Goal: Task Accomplishment & Management: Use online tool/utility

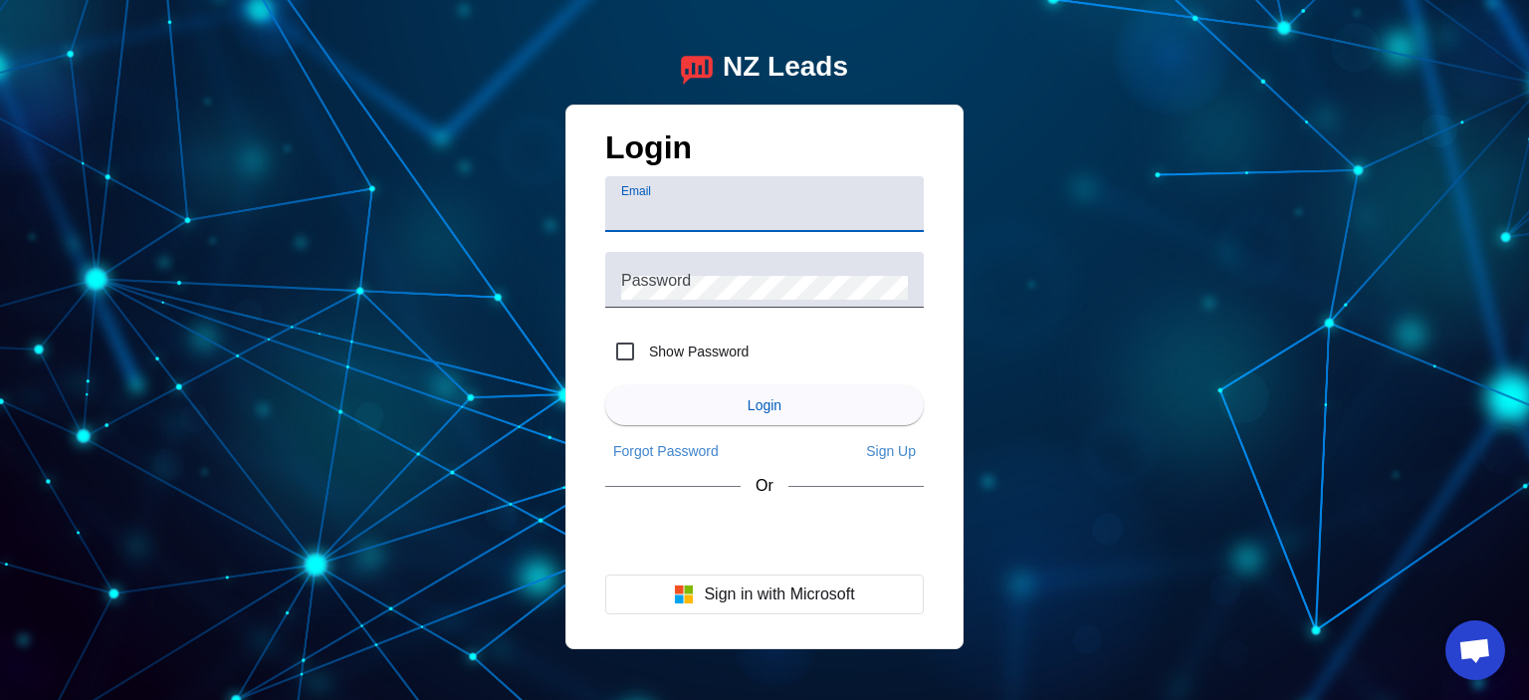
paste input "[EMAIL_ADDRESS][DOMAIN_NAME]"
type input "[EMAIL_ADDRESS][DOMAIN_NAME]"
click at [1269, 253] on div "NZ Leads Login Email [EMAIL_ADDRESS][DOMAIN_NAME] Password Show Password Login …" at bounding box center [764, 350] width 1529 height 700
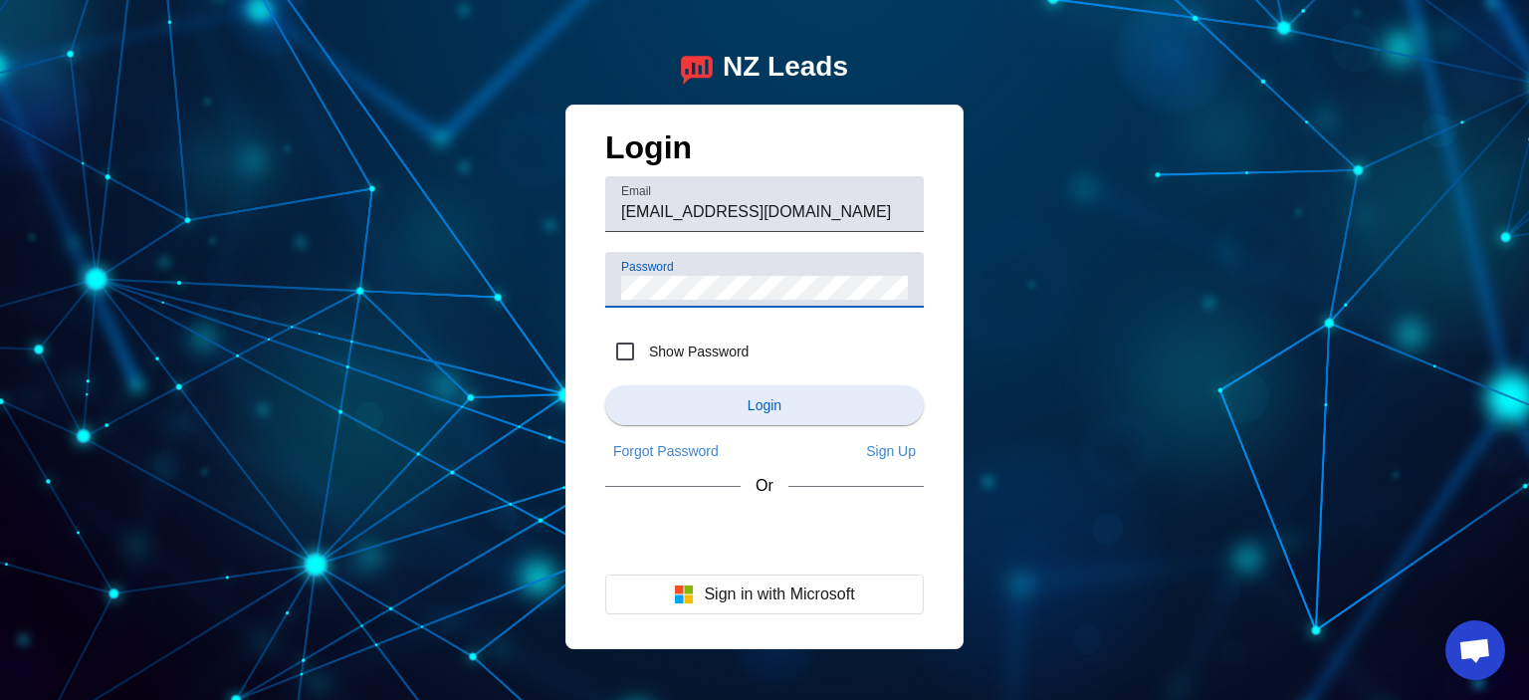
click at [737, 396] on span "submit" at bounding box center [764, 405] width 319 height 48
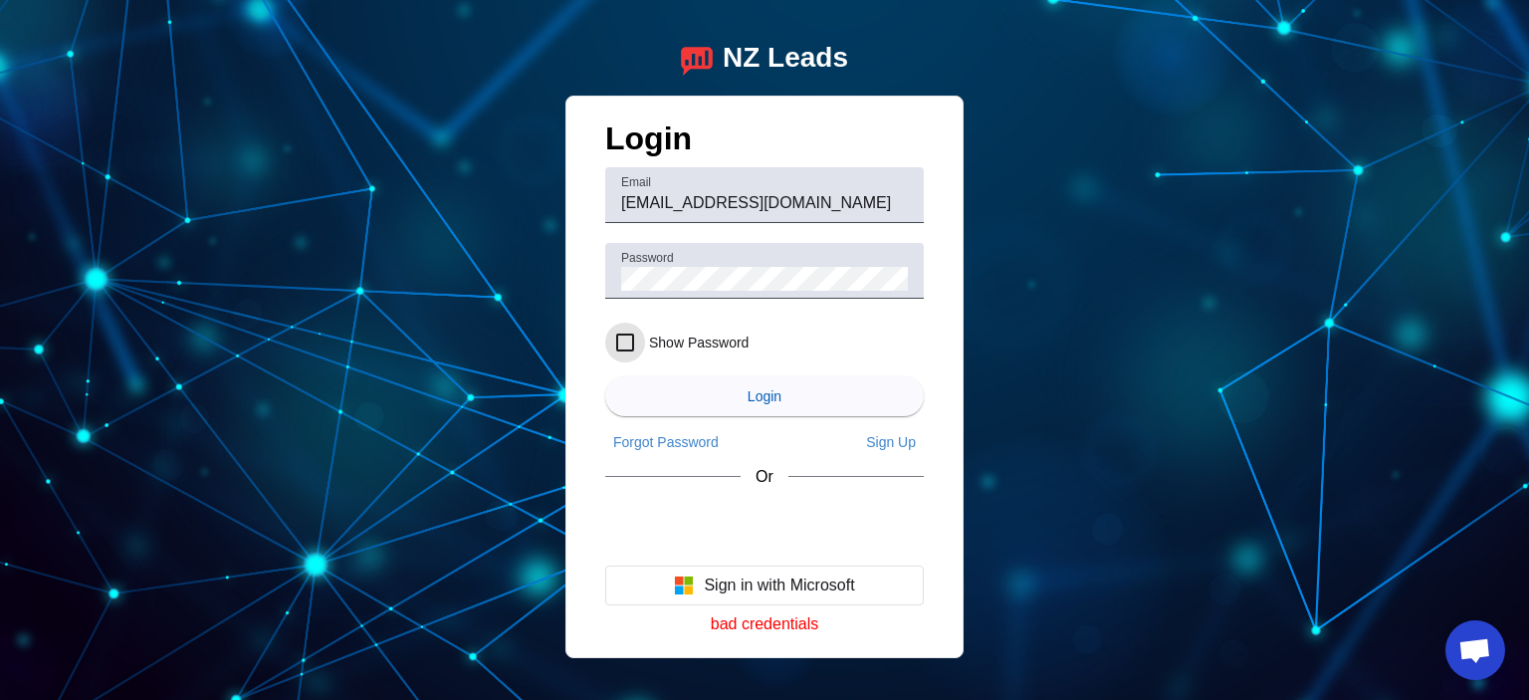
click at [629, 341] on input "Show Password" at bounding box center [625, 343] width 40 height 40
checkbox input "true"
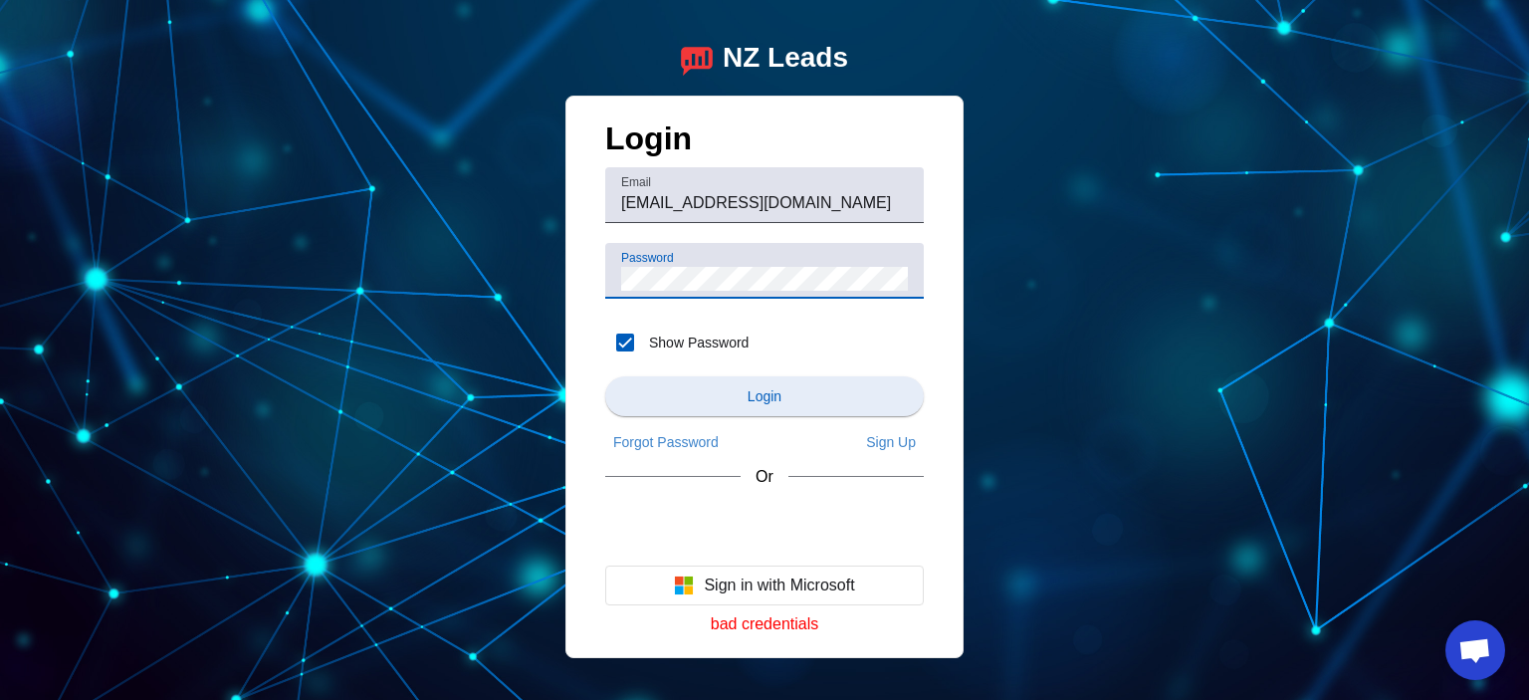
click at [745, 396] on span "submit" at bounding box center [764, 396] width 319 height 48
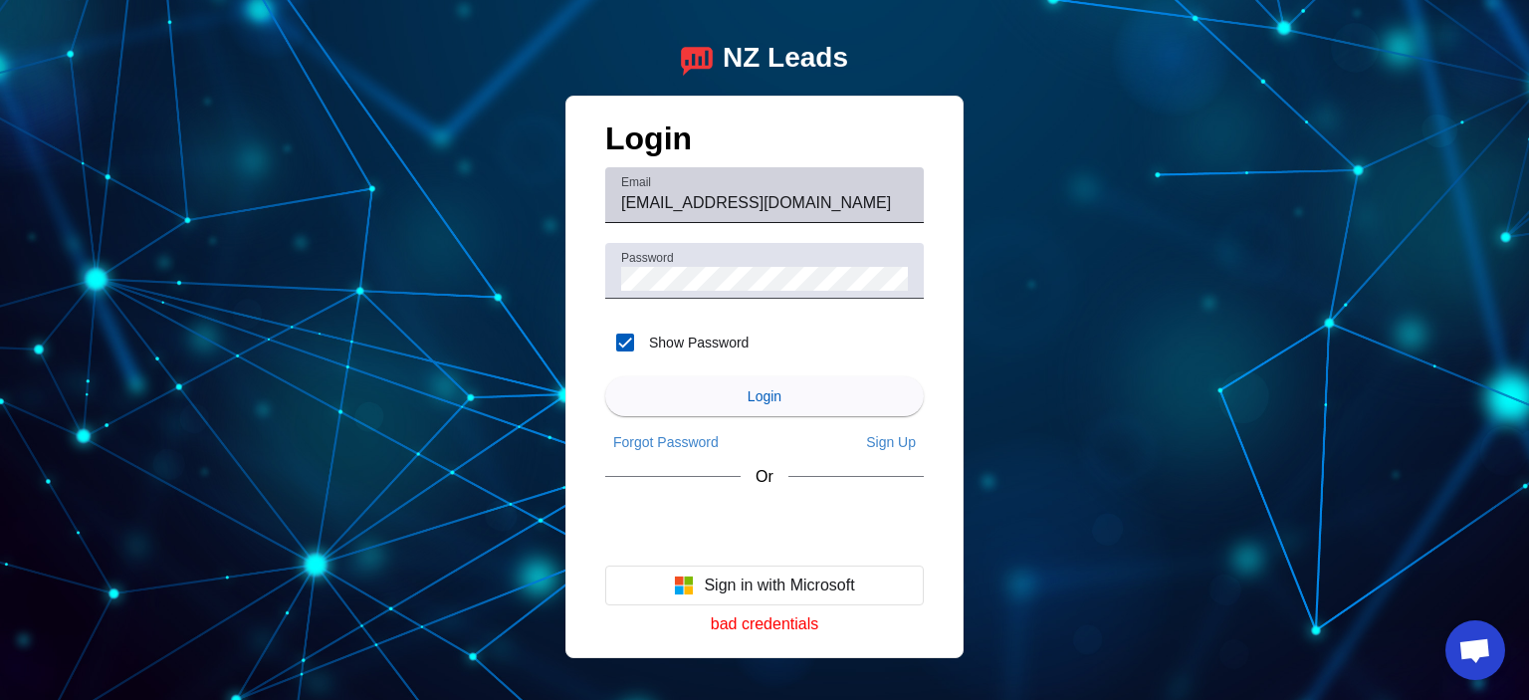
click at [868, 198] on input "[EMAIL_ADDRESS][DOMAIN_NAME]" at bounding box center [764, 203] width 287 height 24
click at [621, 203] on input "[EMAIL_ADDRESS][DOMAIN_NAME]" at bounding box center [764, 203] width 287 height 24
click at [1208, 367] on div "NZ Leads Login Email [EMAIL_ADDRESS][DOMAIN_NAME] Password Show Password Login …" at bounding box center [764, 350] width 1529 height 700
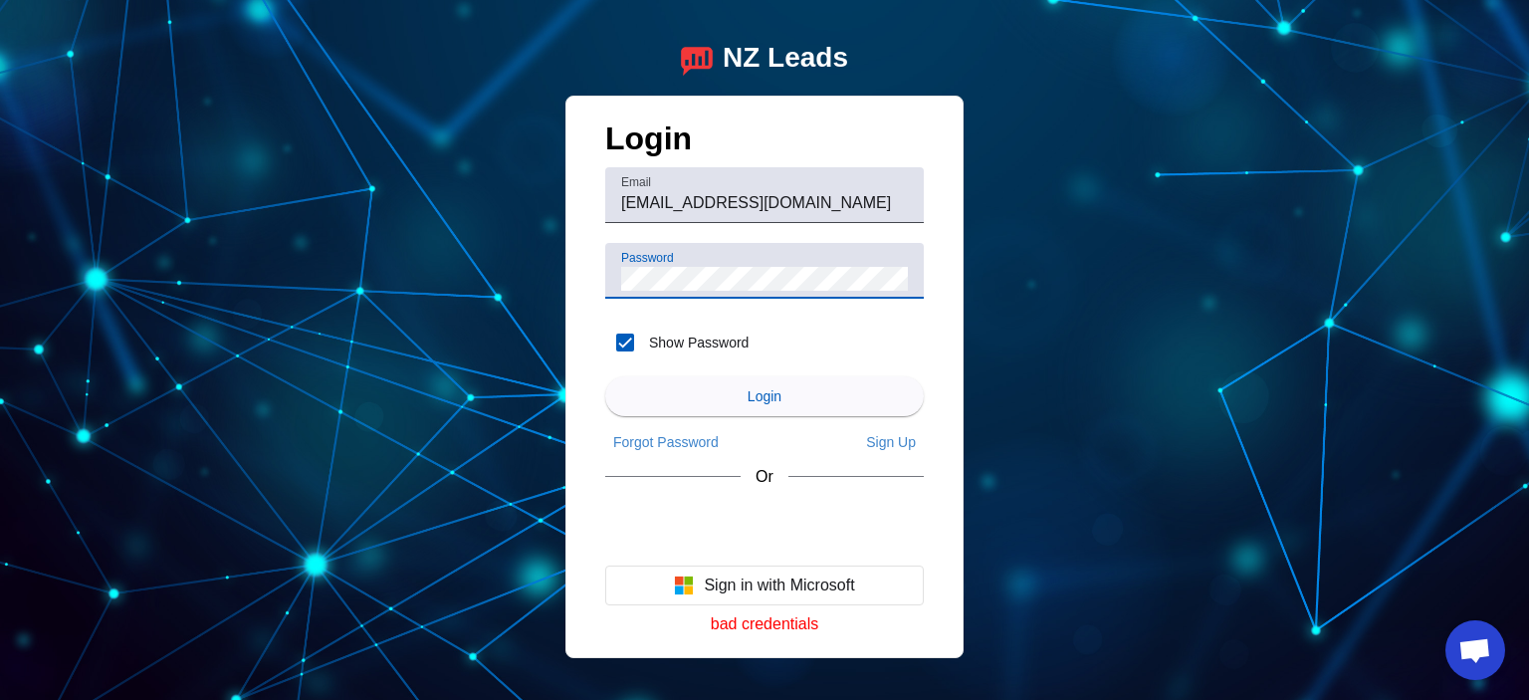
click at [805, 400] on span "submit" at bounding box center [764, 396] width 319 height 48
click at [1360, 279] on div "NZ Leads Login Email [EMAIL_ADDRESS][DOMAIN_NAME] Password Show Password Login …" at bounding box center [764, 350] width 1529 height 700
click at [605, 376] on button "Login" at bounding box center [764, 396] width 319 height 40
click at [1309, 355] on div "NZ Leads Login Email [EMAIL_ADDRESS][DOMAIN_NAME] Password Show Password Login …" at bounding box center [764, 350] width 1529 height 700
click at [764, 189] on div "Email [EMAIL_ADDRESS][DOMAIN_NAME]" at bounding box center [764, 195] width 287 height 56
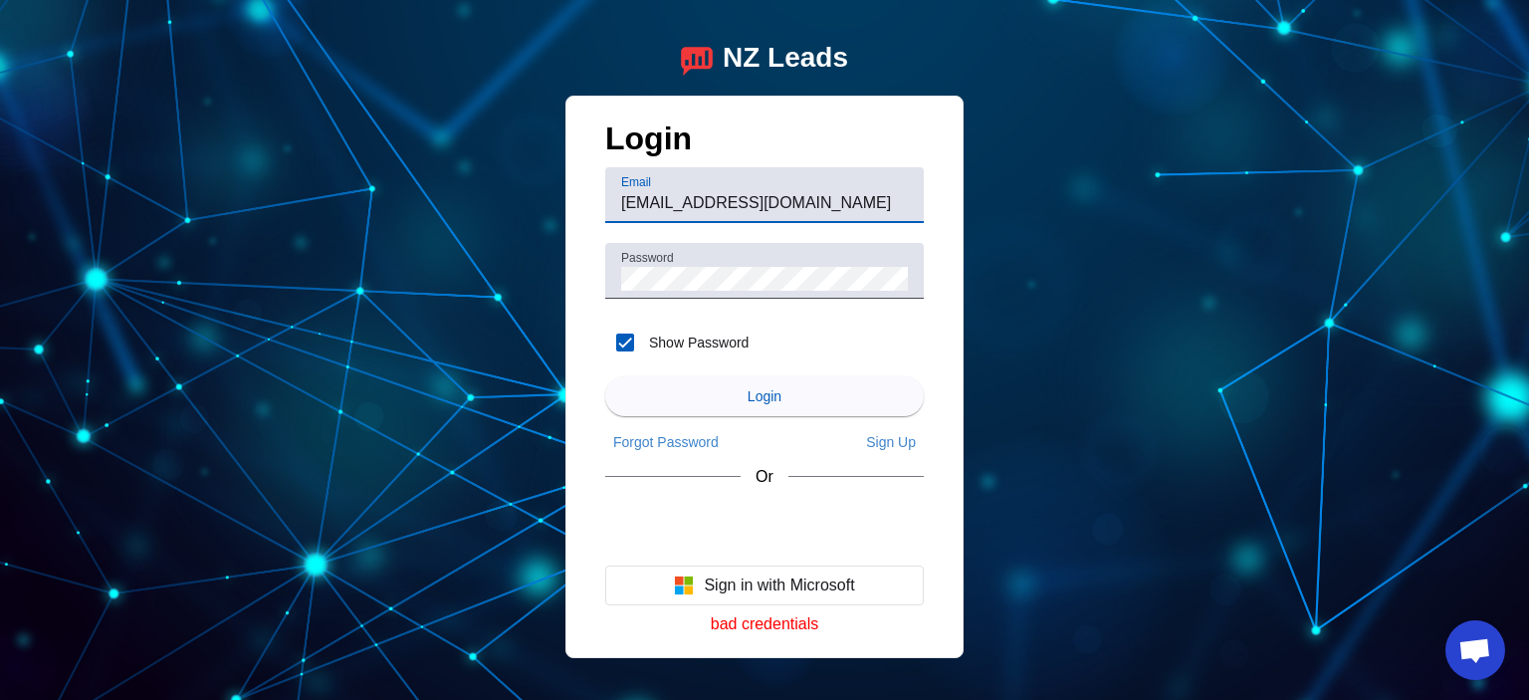
click at [497, 251] on div "NZ Leads Login Email [EMAIL_ADDRESS][DOMAIN_NAME] Password Show Password Login …" at bounding box center [764, 350] width 1529 height 700
click at [800, 395] on span "submit" at bounding box center [764, 396] width 319 height 48
click at [605, 376] on button "Login" at bounding box center [764, 396] width 319 height 40
click at [812, 194] on input "[EMAIL_ADDRESS][DOMAIN_NAME]" at bounding box center [764, 203] width 287 height 24
click at [748, 388] on span "Login" at bounding box center [765, 396] width 34 height 16
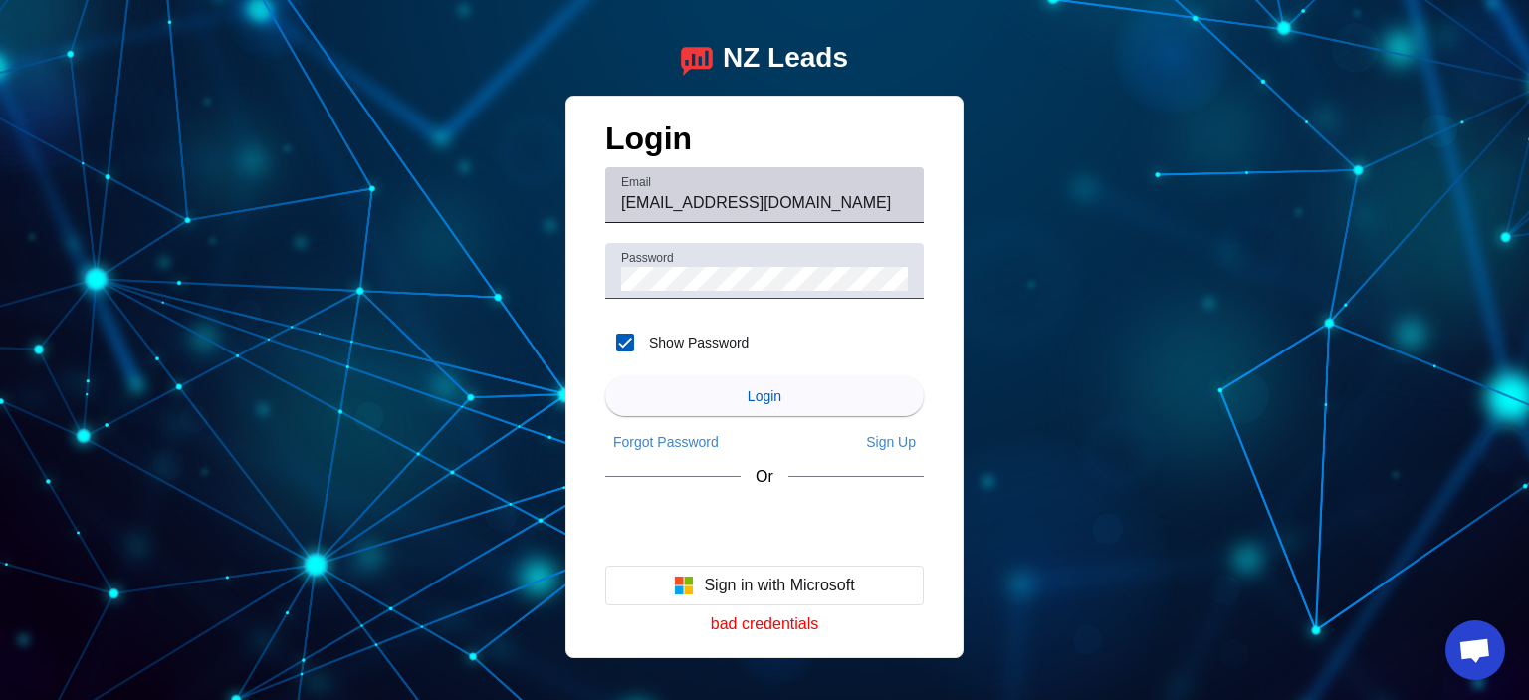
click at [814, 192] on input "[EMAIL_ADDRESS][DOMAIN_NAME]" at bounding box center [764, 203] width 287 height 24
type input "[EMAIL_ADDRESS][DOMAIN_NAME]"
click at [605, 376] on button "Login" at bounding box center [764, 396] width 319 height 40
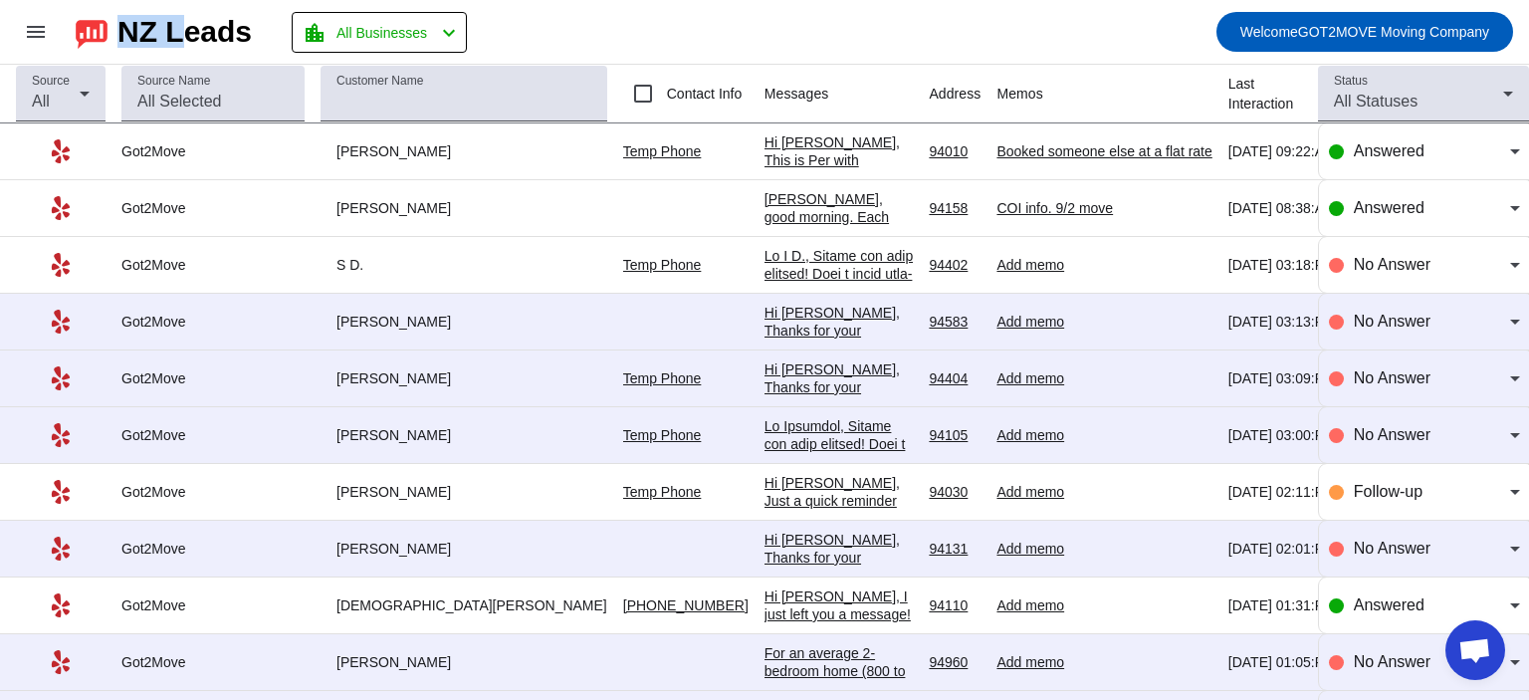
drag, startPoint x: 128, startPoint y: 30, endPoint x: 193, endPoint y: 34, distance: 64.8
click at [193, 34] on div "NZ Leads" at bounding box center [184, 32] width 134 height 28
click at [193, 35] on div "NZ Leads" at bounding box center [184, 32] width 134 height 28
click at [16, 32] on span at bounding box center [36, 32] width 48 height 48
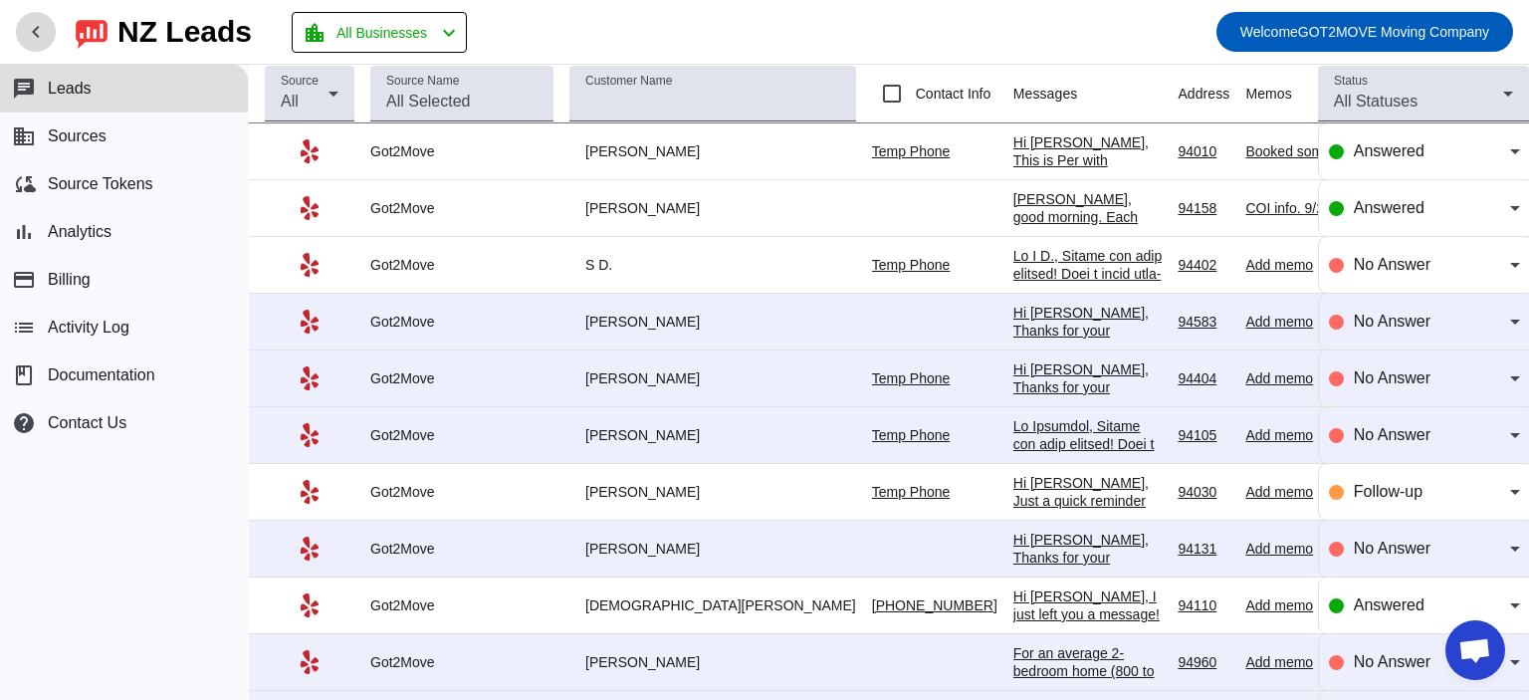
click at [24, 32] on mat-icon "chevron_left" at bounding box center [36, 32] width 24 height 24
